Goal: Information Seeking & Learning: Understand process/instructions

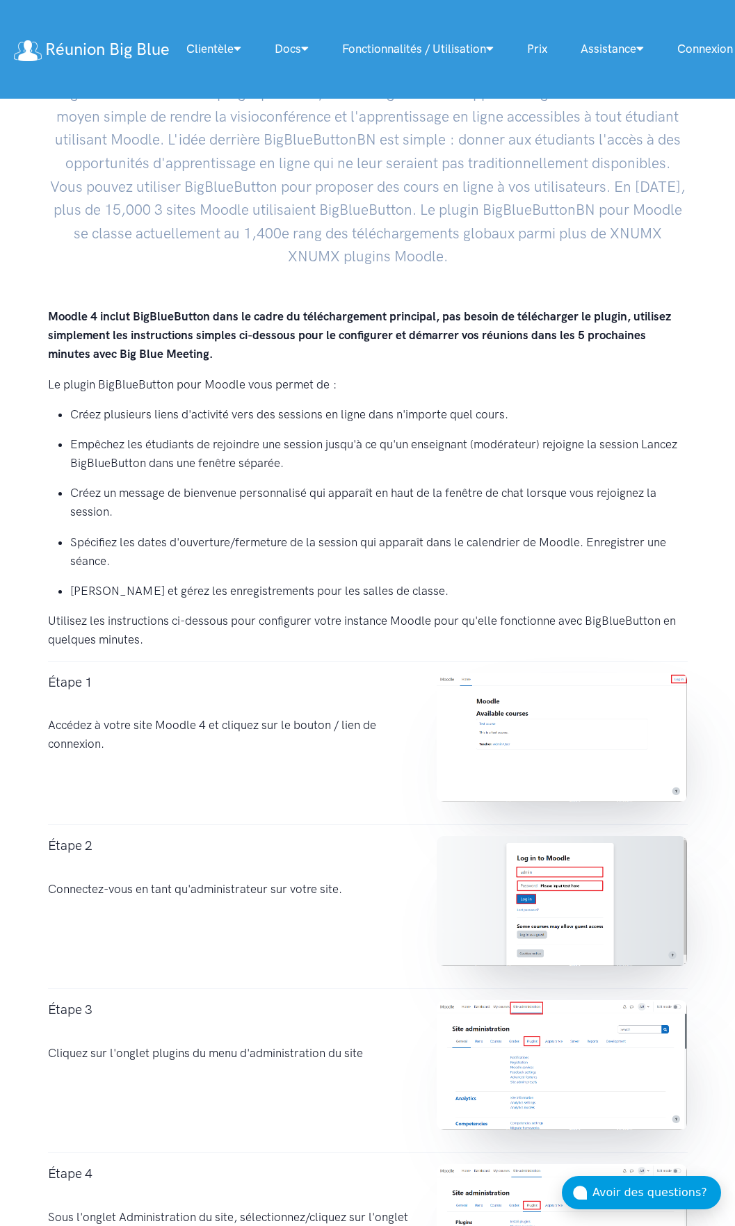
scroll to position [208, 0]
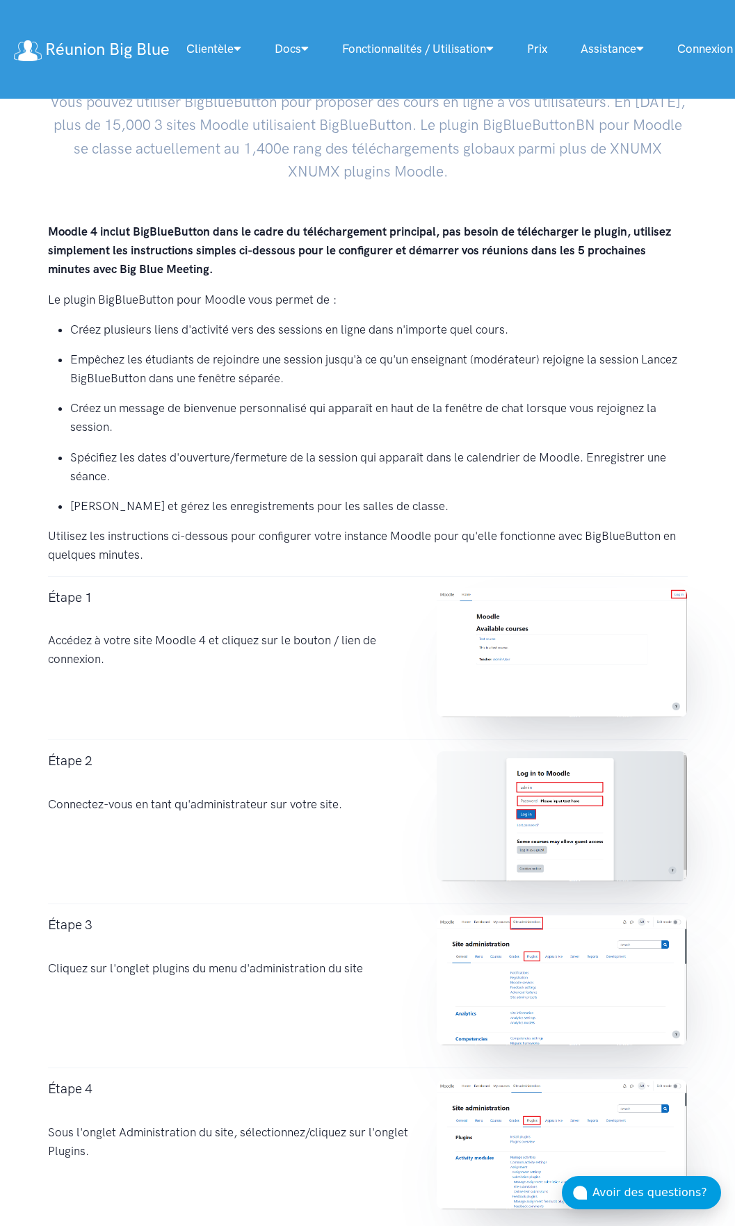
drag, startPoint x: 101, startPoint y: 643, endPoint x: 206, endPoint y: 673, distance: 108.4
click at [206, 673] on div "Étape 1 Accédez à votre site Moodle 4 et cliquez sur le bouton / lien de connex…" at bounding box center [228, 658] width 389 height 141
drag, startPoint x: 71, startPoint y: 804, endPoint x: 363, endPoint y: 818, distance: 292.2
click at [363, 818] on div "Étape 2 Connectez-vous en tant qu'administrateur sur votre site." at bounding box center [228, 821] width 389 height 141
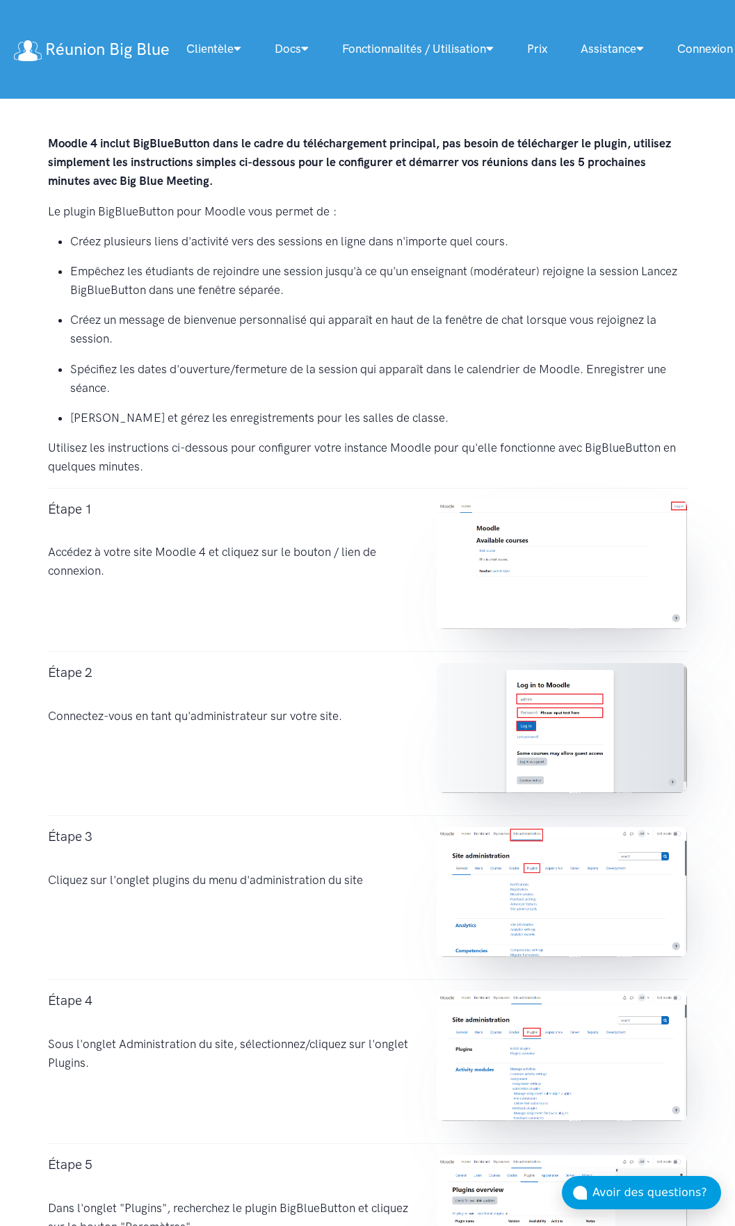
scroll to position [486, 0]
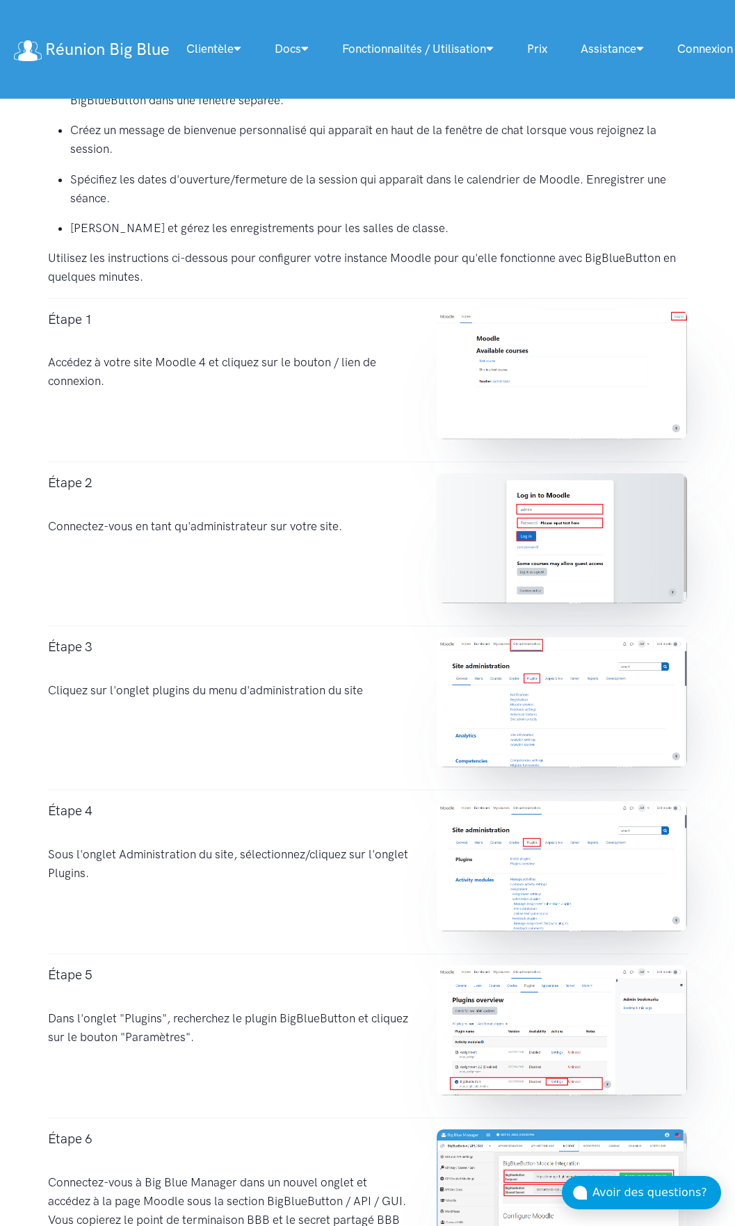
drag, startPoint x: 55, startPoint y: 693, endPoint x: 411, endPoint y: 696, distance: 355.8
click at [411, 696] on div "Étape 3 Cliquez sur l'onglet plugins du menu d'administration du site" at bounding box center [228, 707] width 389 height 141
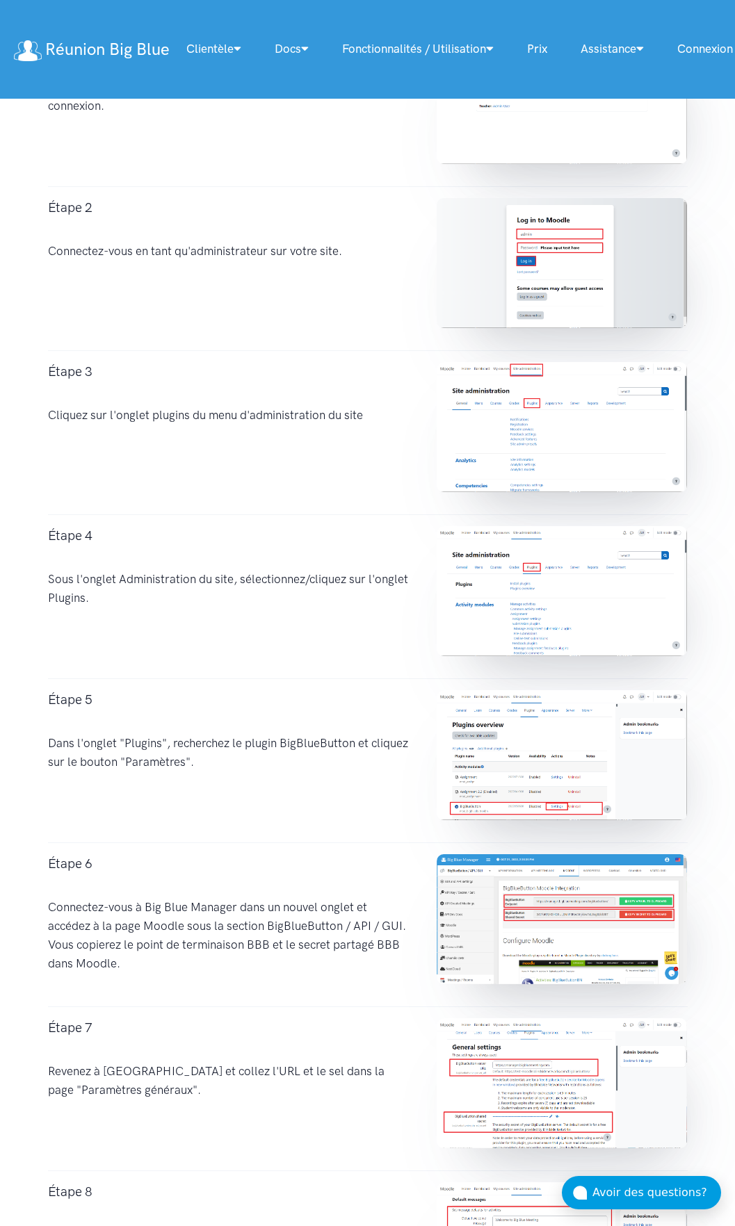
scroll to position [764, 0]
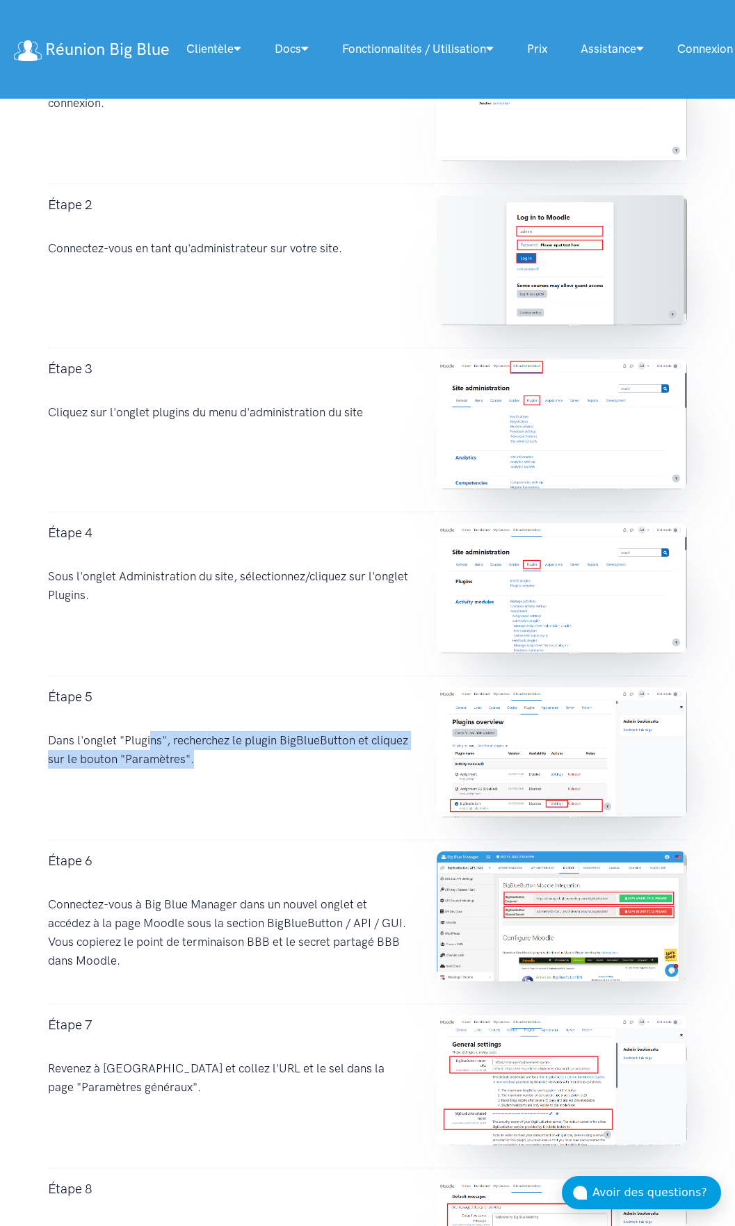
drag, startPoint x: 139, startPoint y: 740, endPoint x: 184, endPoint y: 771, distance: 54.5
click at [184, 771] on div "Étape 5 Dans l'onglet "Plugins", recherchez le plugin BigBlueButton et cliquez …" at bounding box center [228, 757] width 389 height 141
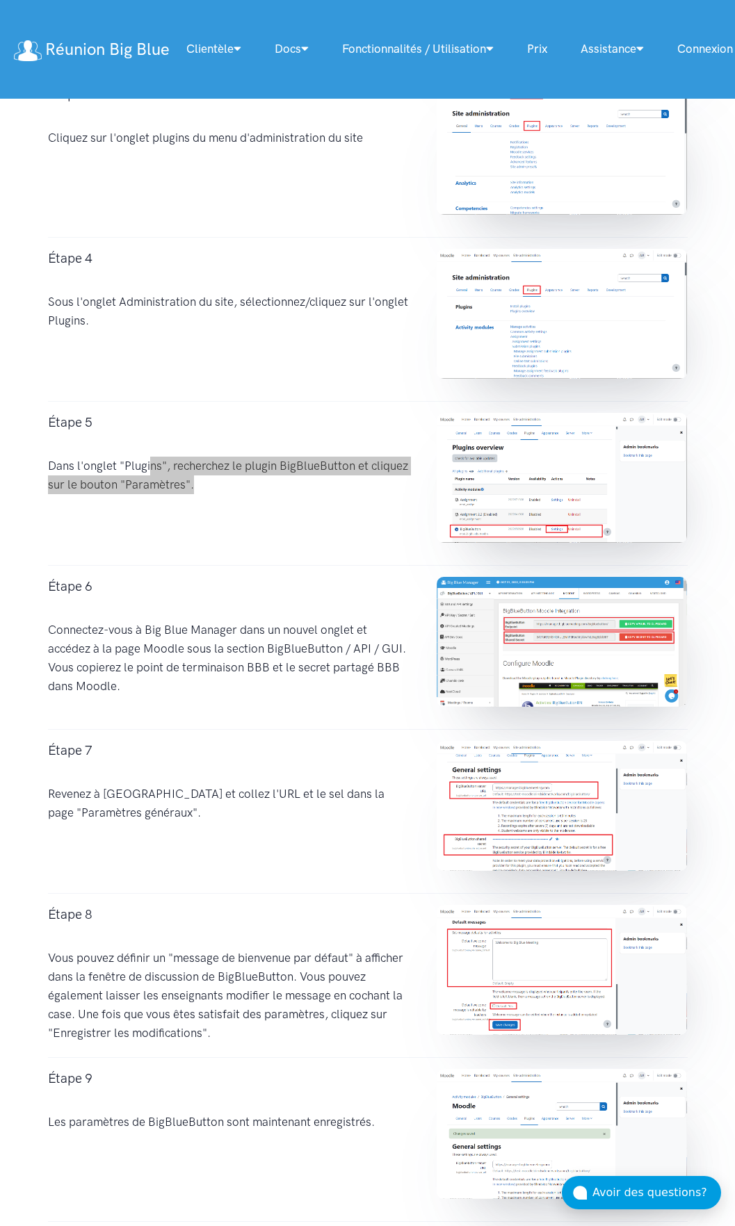
scroll to position [1042, 0]
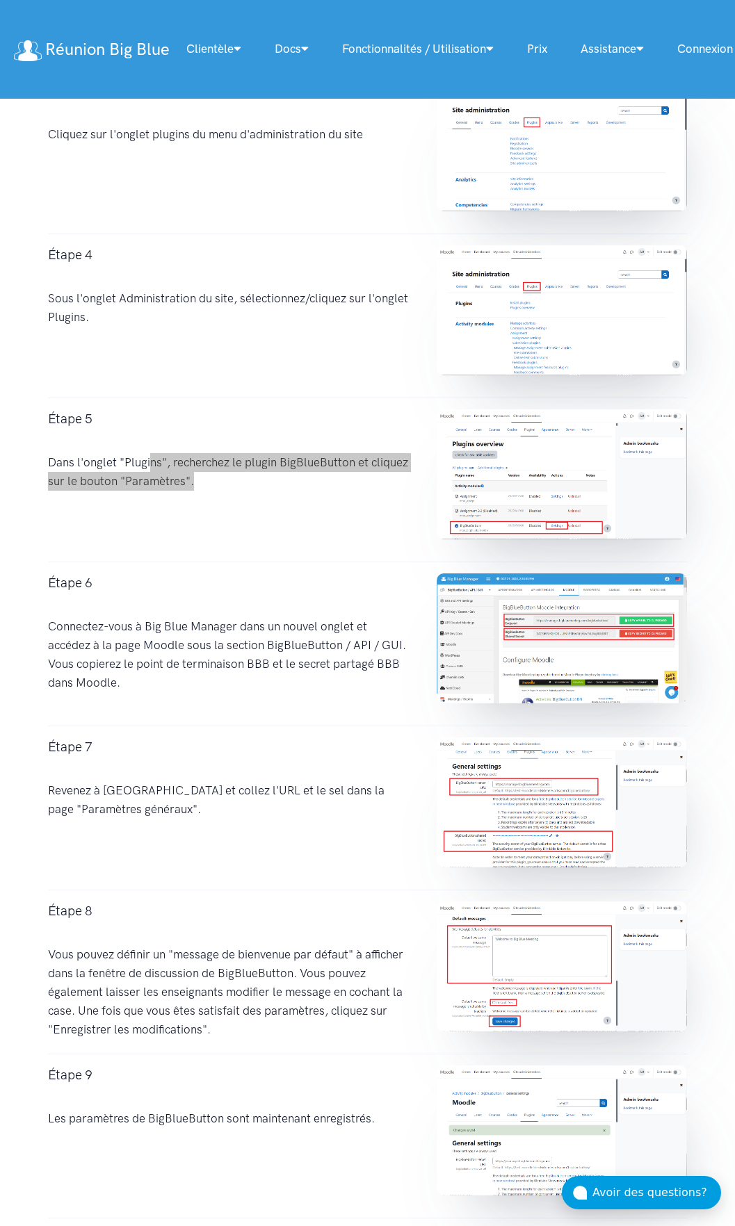
drag, startPoint x: 180, startPoint y: 620, endPoint x: 197, endPoint y: 709, distance: 90.6
click at [197, 709] on div "Étape 6 Connectez-vous à Big Blue Manager dans un nouvel onglet et accédez à la…" at bounding box center [228, 643] width 389 height 141
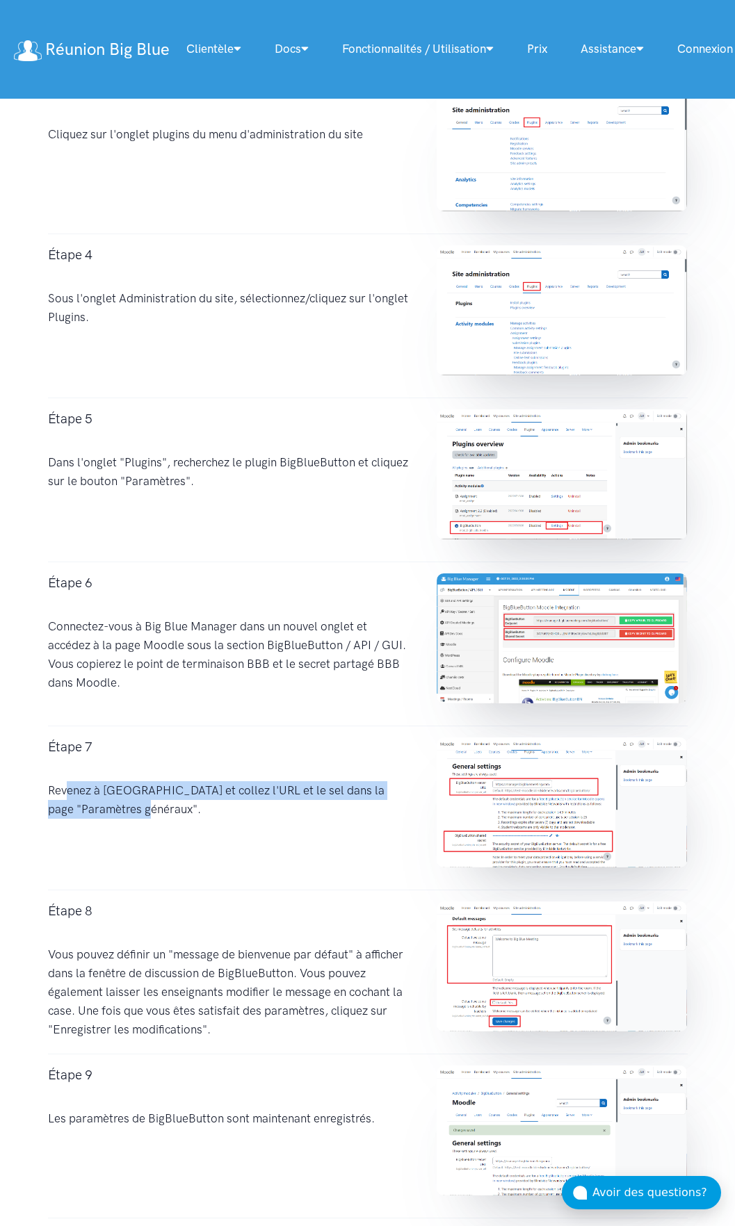
drag, startPoint x: 54, startPoint y: 787, endPoint x: 140, endPoint y: 822, distance: 92.3
click at [140, 822] on div "Étape 7 Revenez à [GEOGRAPHIC_DATA] et collez l'URL et le sel dans la page "Par…" at bounding box center [228, 807] width 389 height 141
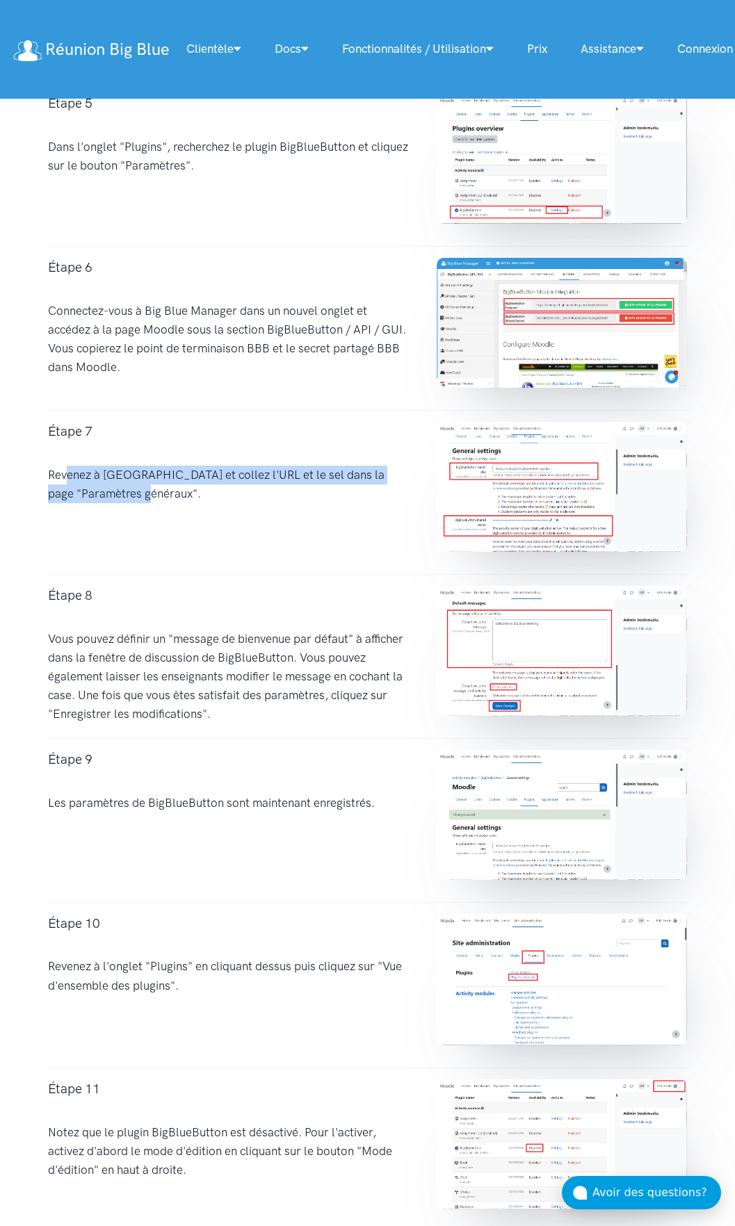
scroll to position [1390, 0]
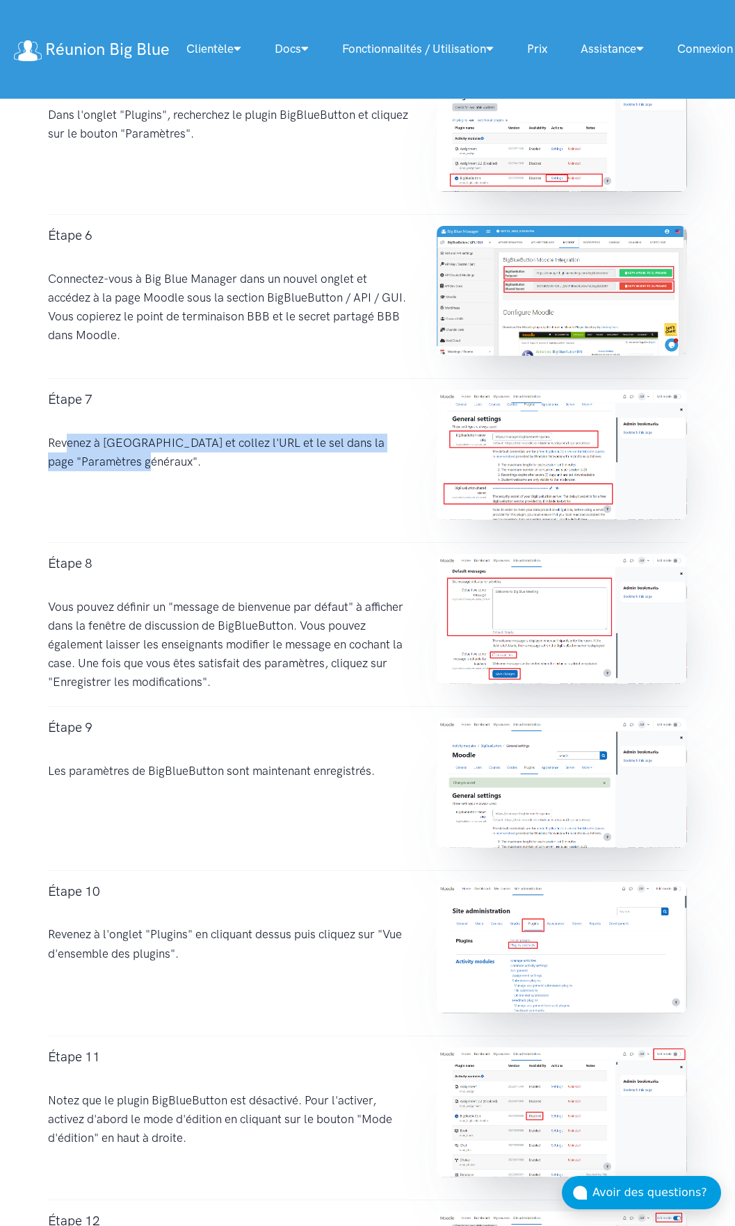
drag, startPoint x: 205, startPoint y: 607, endPoint x: 238, endPoint y: 691, distance: 90.2
click at [238, 691] on div "Étape 8 Vous pouvez définir un "message de bienvenue par défaut" à afficher dan…" at bounding box center [228, 624] width 389 height 141
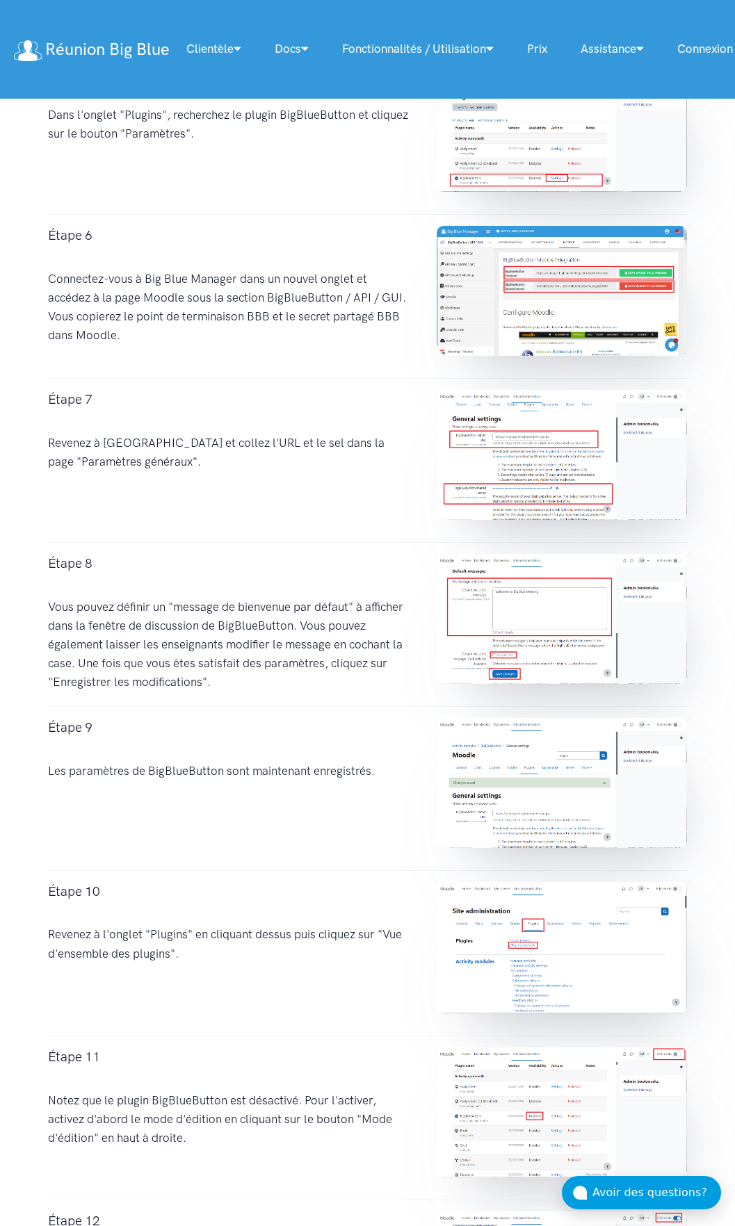
drag, startPoint x: 238, startPoint y: 691, endPoint x: 183, endPoint y: 612, distance: 96.4
click at [183, 612] on div "Étape 8 Vous pouvez définir un "message de bienvenue par défaut" à afficher dan…" at bounding box center [228, 624] width 389 height 141
drag, startPoint x: 50, startPoint y: 771, endPoint x: 386, endPoint y: 772, distance: 335.6
click at [386, 772] on div "Étape 9 Les paramètres de BigBlueButton sont maintenant enregistrés." at bounding box center [228, 788] width 389 height 141
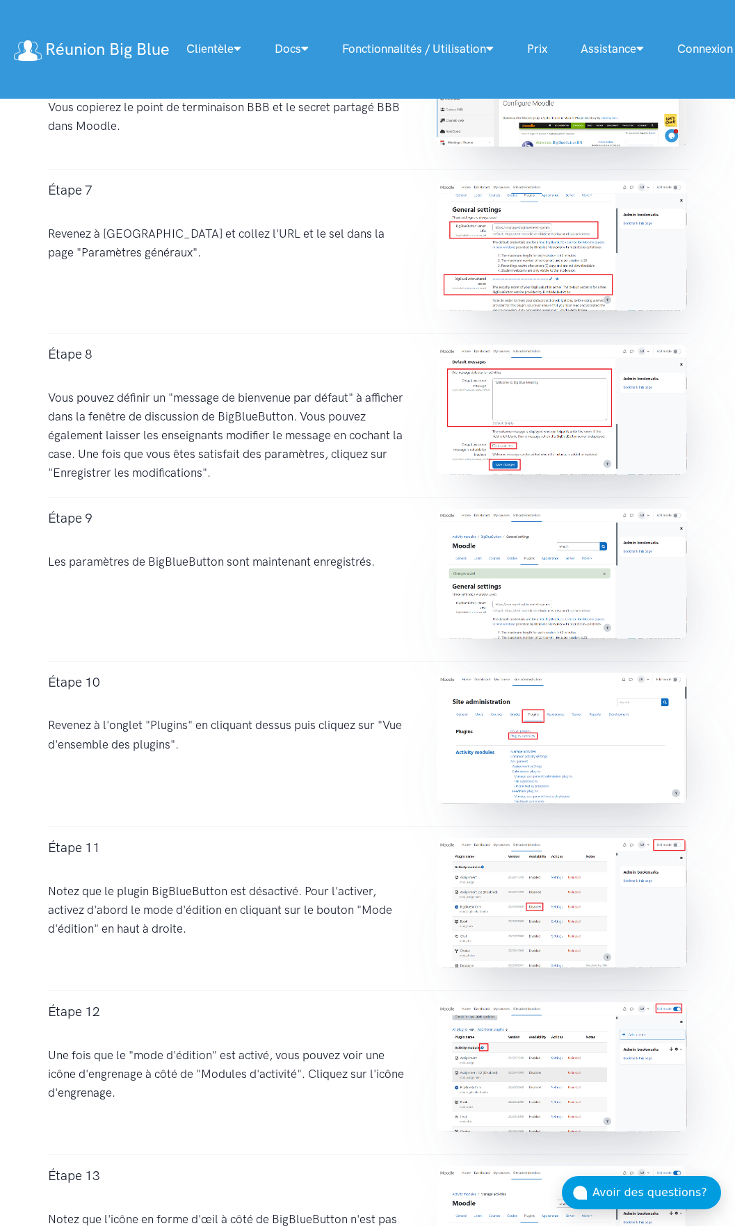
scroll to position [1668, 0]
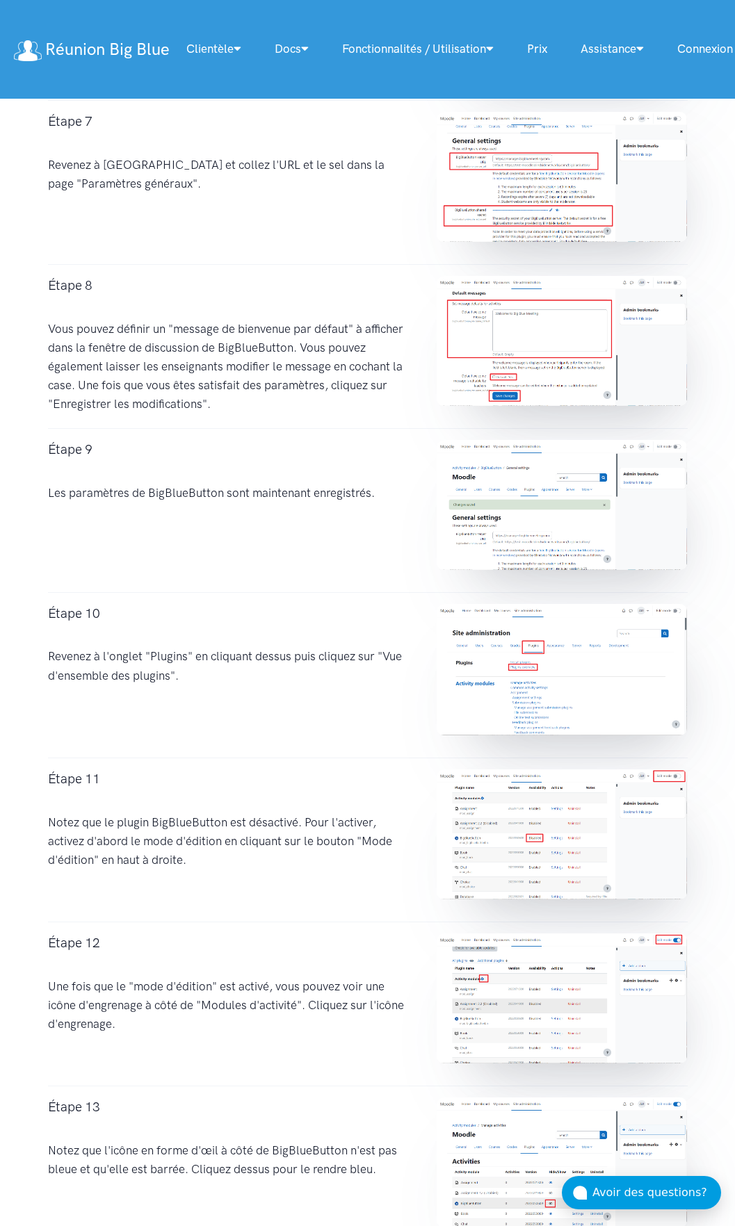
drag, startPoint x: 54, startPoint y: 653, endPoint x: 181, endPoint y: 679, distance: 129.7
click at [181, 679] on div "Étape 10 Revenez à l'onglet "Plugins" en cliquant dessus puis cliquez sur "Vue …" at bounding box center [228, 675] width 389 height 142
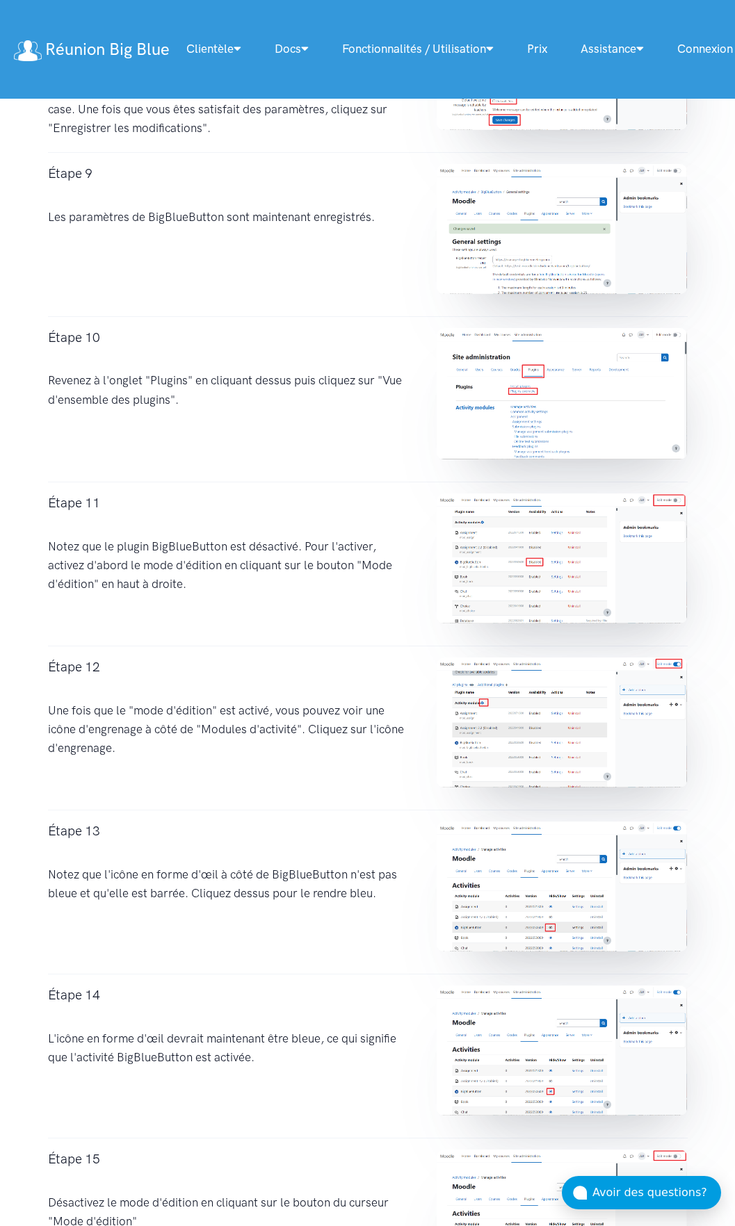
scroll to position [2015, 0]
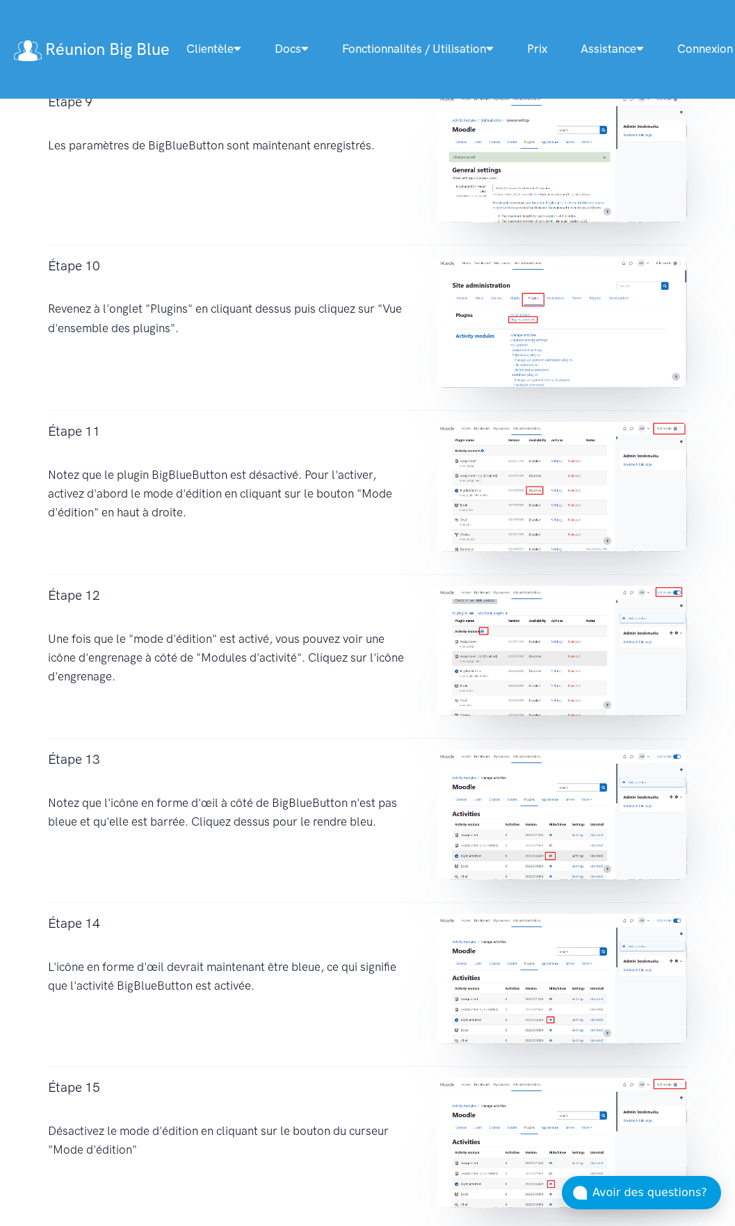
drag, startPoint x: 105, startPoint y: 477, endPoint x: 210, endPoint y: 520, distance: 113.4
click at [210, 520] on div "Étape 11 Notez que le plugin BigBlueButton est désactivé. Pour l'activer, activ…" at bounding box center [228, 492] width 389 height 141
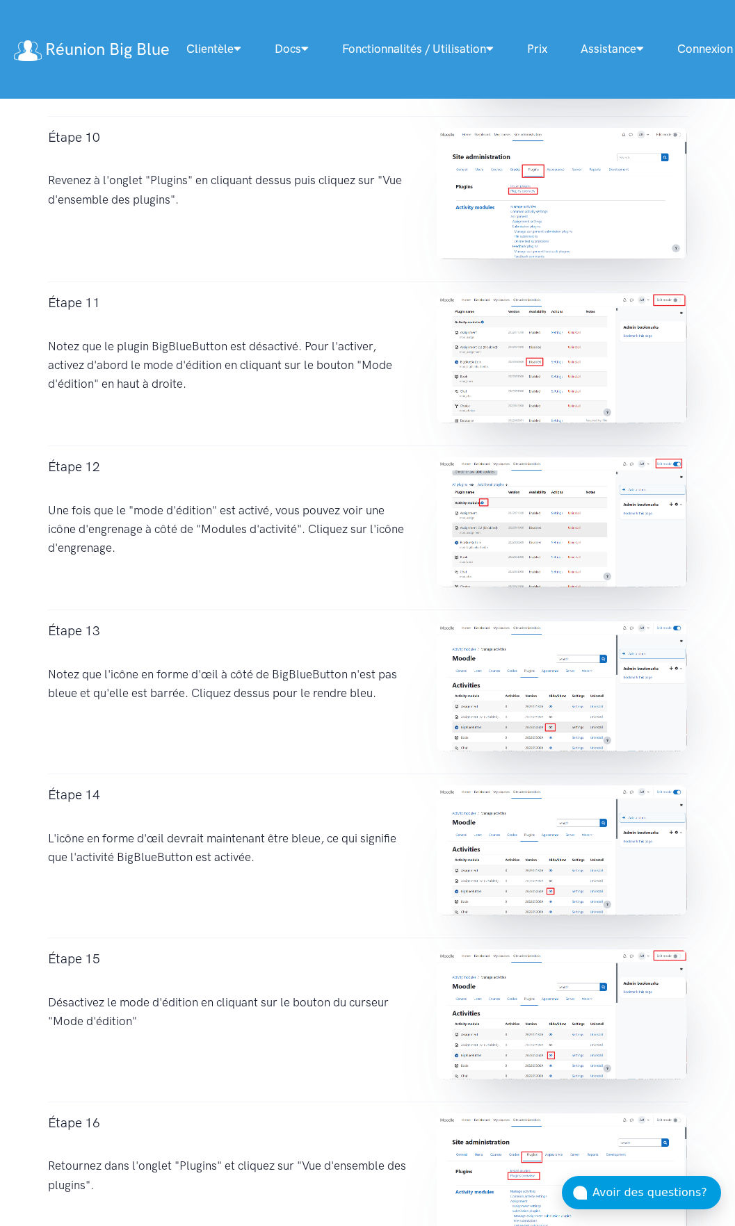
scroll to position [2154, 0]
